Goal: Find specific page/section: Find specific page/section

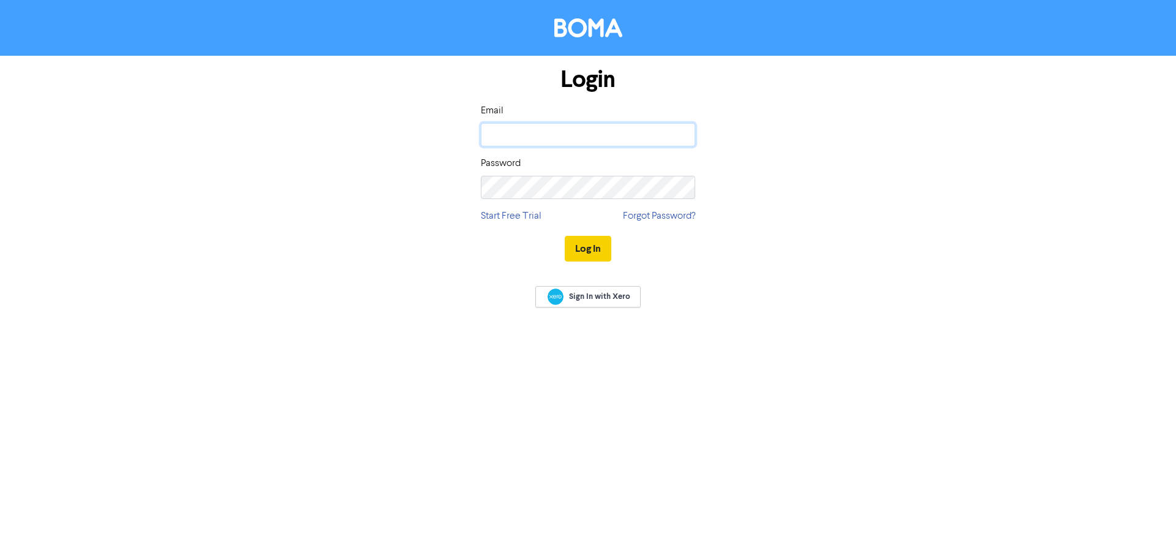
type input "[EMAIL_ADDRESS][DOMAIN_NAME]"
click at [593, 240] on button "Log In" at bounding box center [588, 249] width 47 height 26
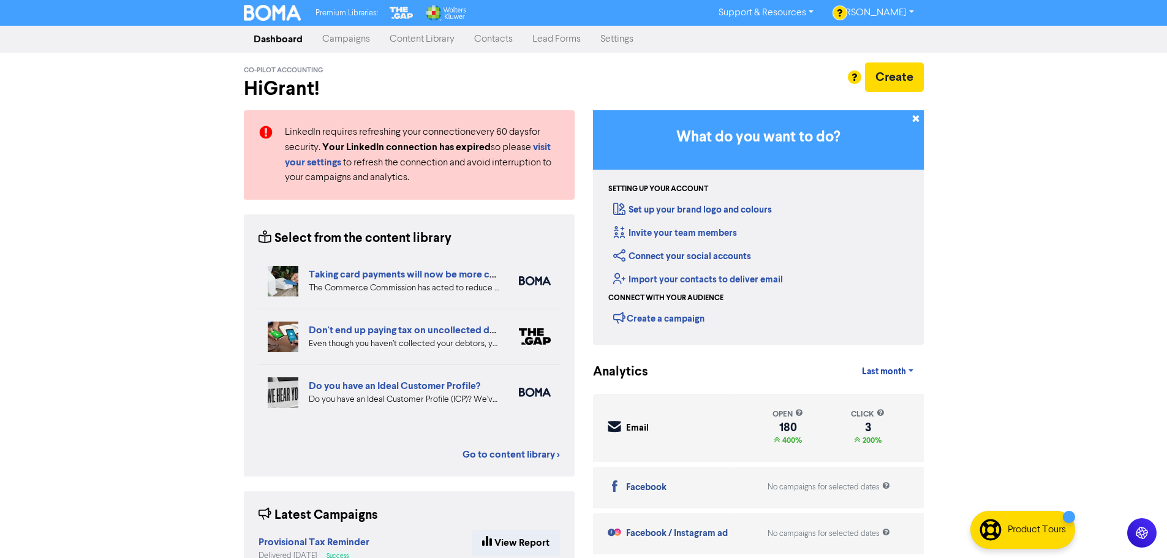
click at [476, 41] on link "Contacts" at bounding box center [493, 39] width 58 height 24
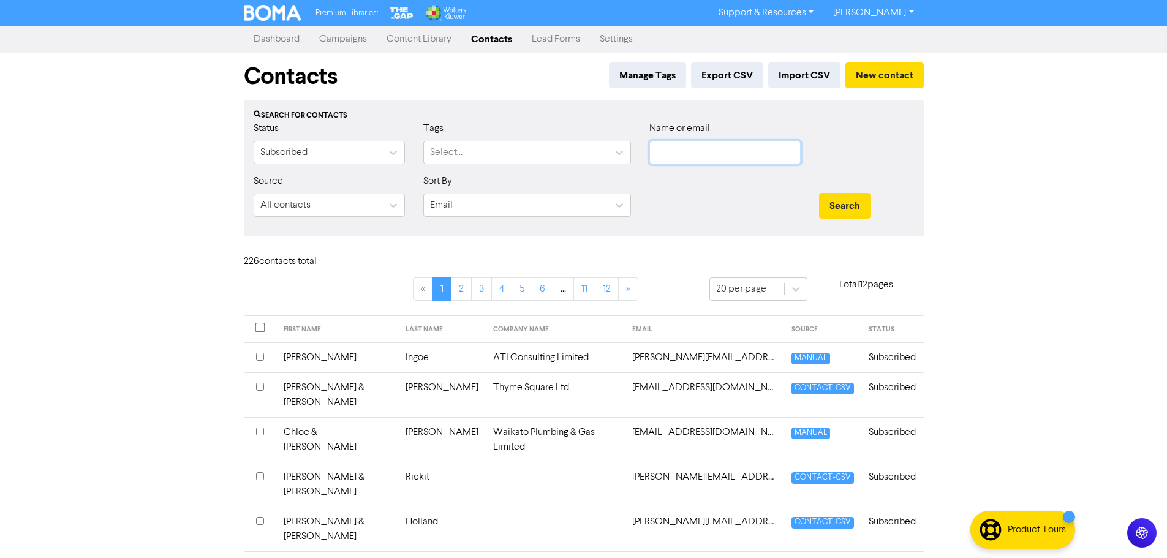
click at [749, 147] on input "text" at bounding box center [724, 152] width 151 height 23
type input "aquano"
click at [819, 193] on button "Search" at bounding box center [844, 206] width 51 height 26
